Goal: Find specific page/section

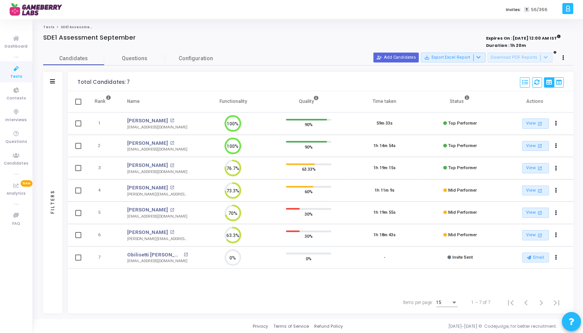
click at [16, 71] on icon at bounding box center [16, 69] width 16 height 10
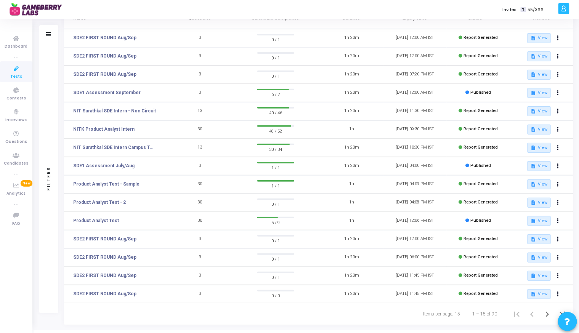
scroll to position [72, 0]
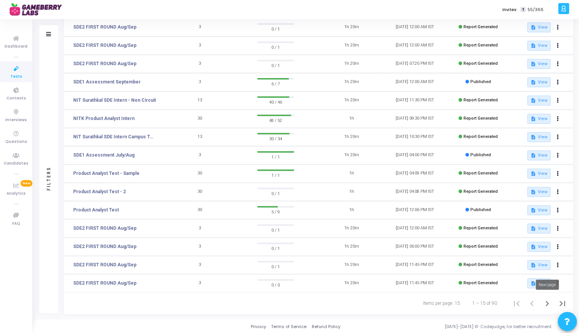
click at [546, 302] on icon "Next page" at bounding box center [547, 304] width 11 height 11
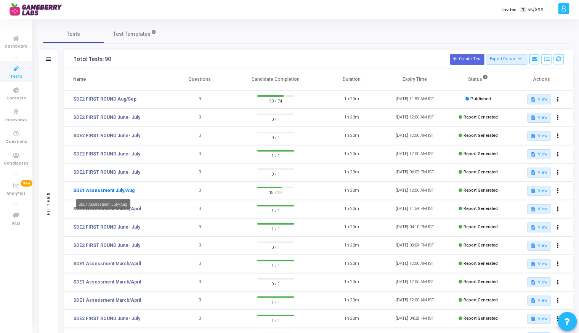
click at [119, 192] on link "SDE1 Assessment July/Aug" at bounding box center [103, 190] width 61 height 7
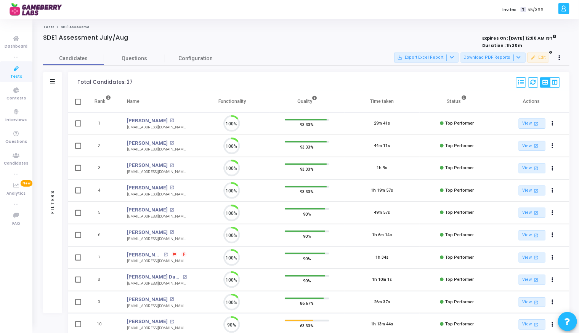
scroll to position [16, 19]
